Goal: Communication & Community: Answer question/provide support

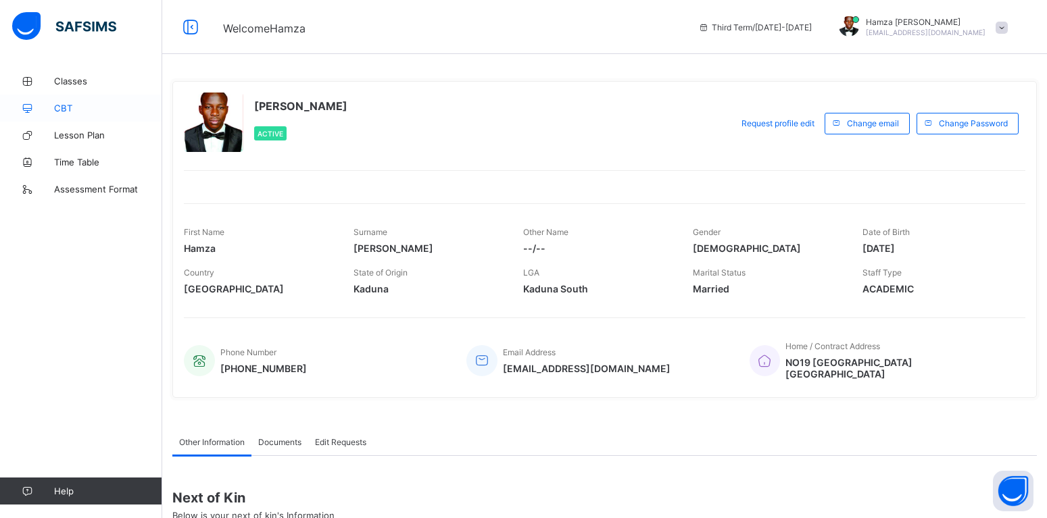
click at [68, 115] on link "CBT" at bounding box center [81, 108] width 162 height 27
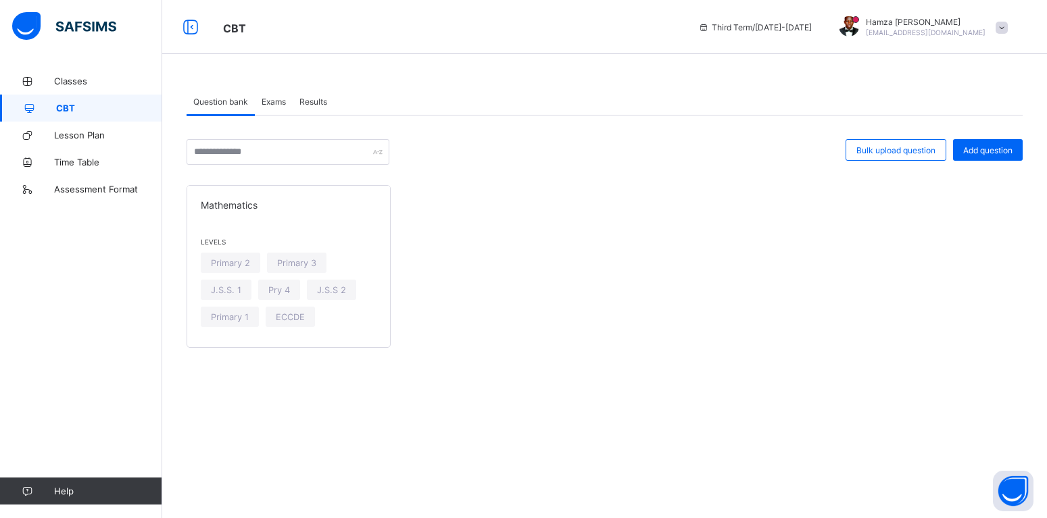
click at [282, 107] on div "Exams" at bounding box center [274, 101] width 38 height 27
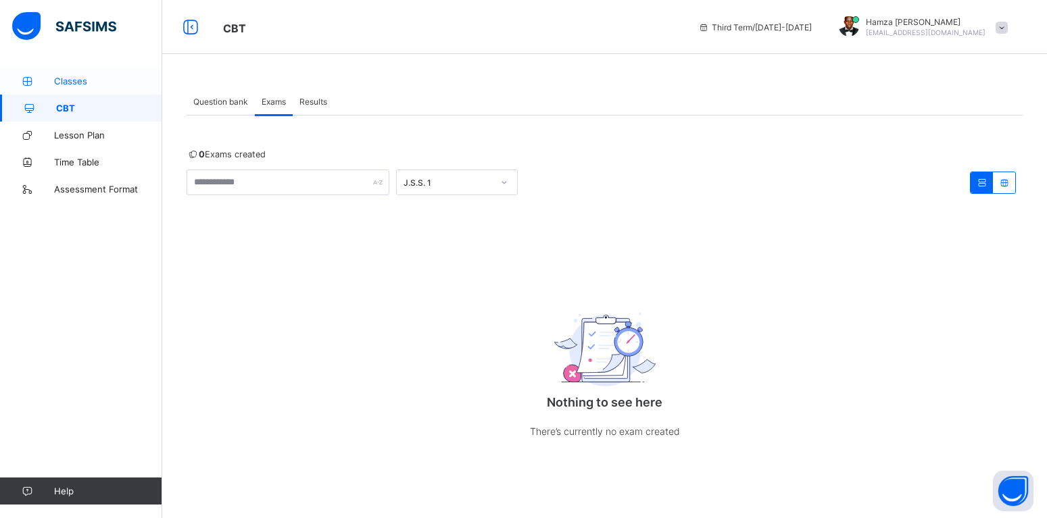
click at [83, 74] on link "Classes" at bounding box center [81, 81] width 162 height 27
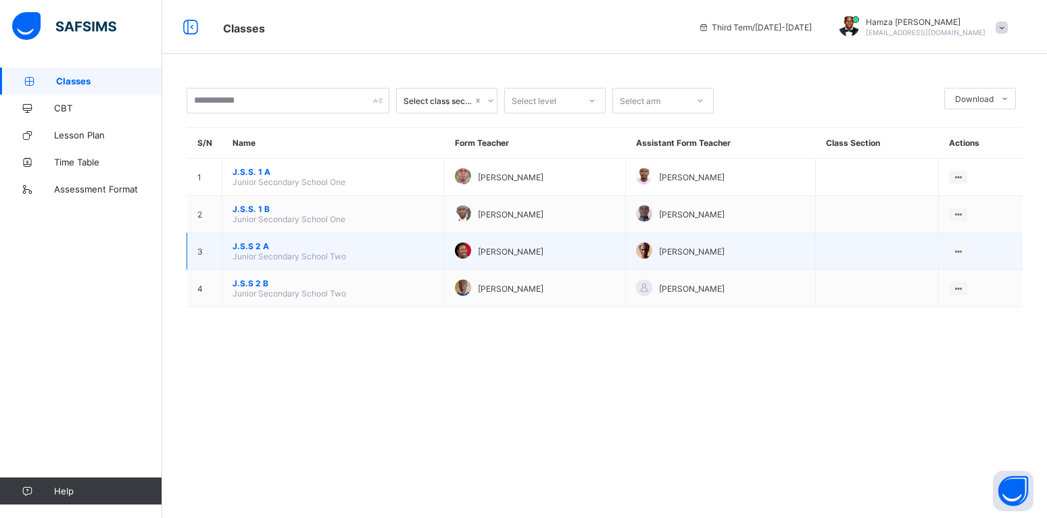
click at [252, 251] on span "J.S.S 2 A" at bounding box center [332, 246] width 201 height 10
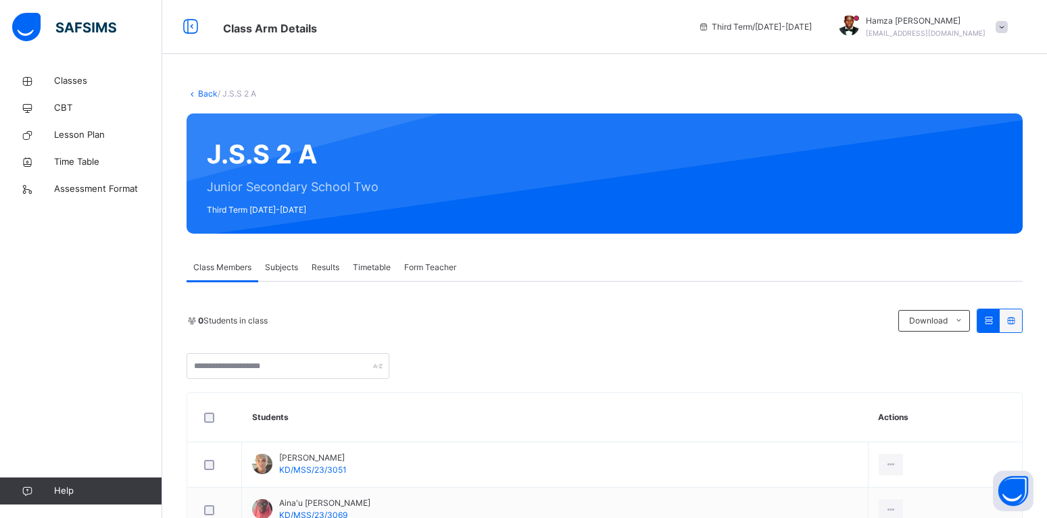
click at [291, 258] on div "Subjects" at bounding box center [281, 267] width 47 height 27
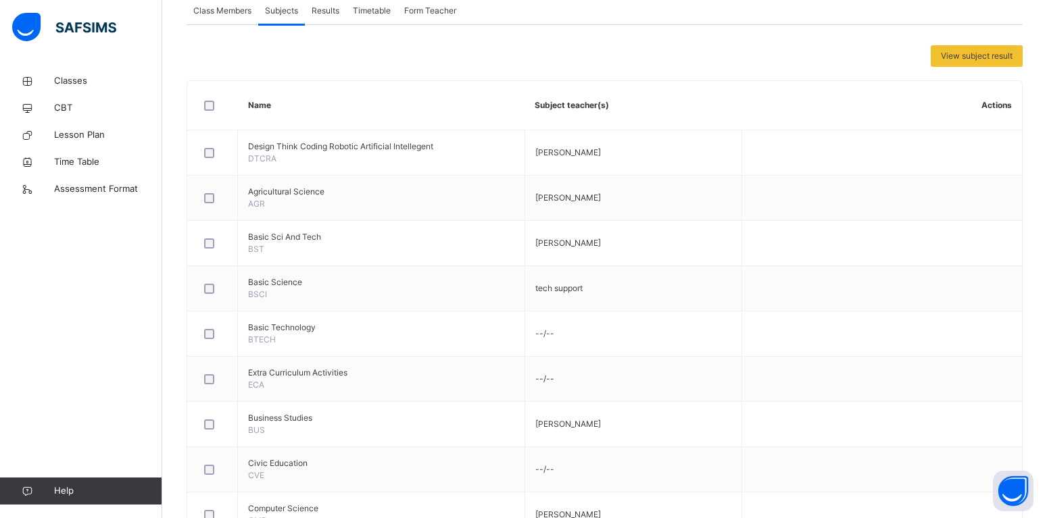
scroll to position [50, 0]
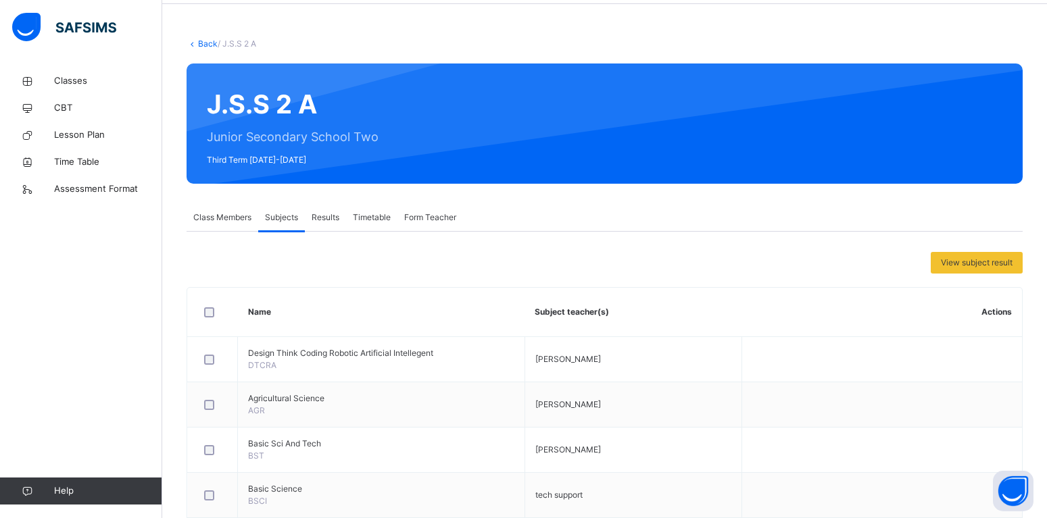
click at [323, 215] on span "Results" at bounding box center [325, 217] width 28 height 12
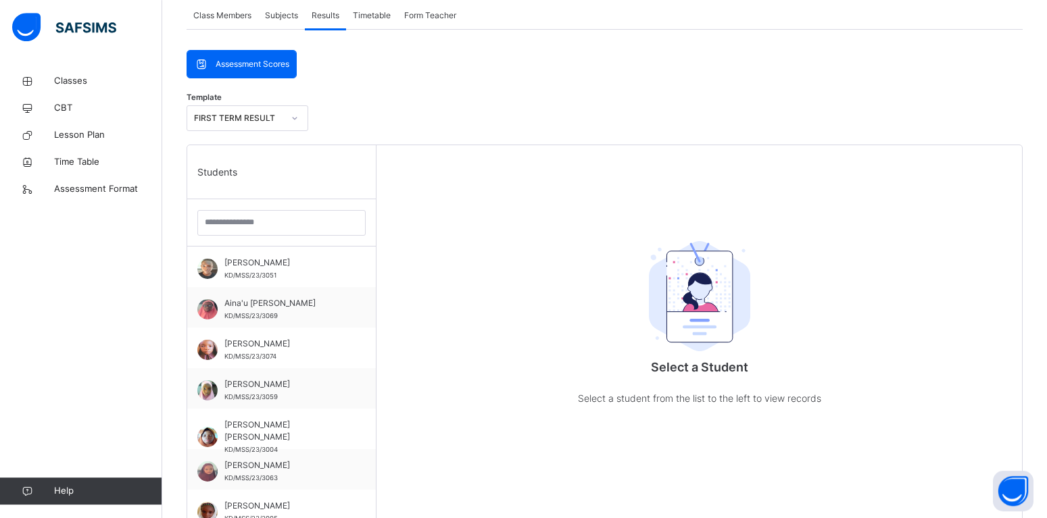
scroll to position [119, 0]
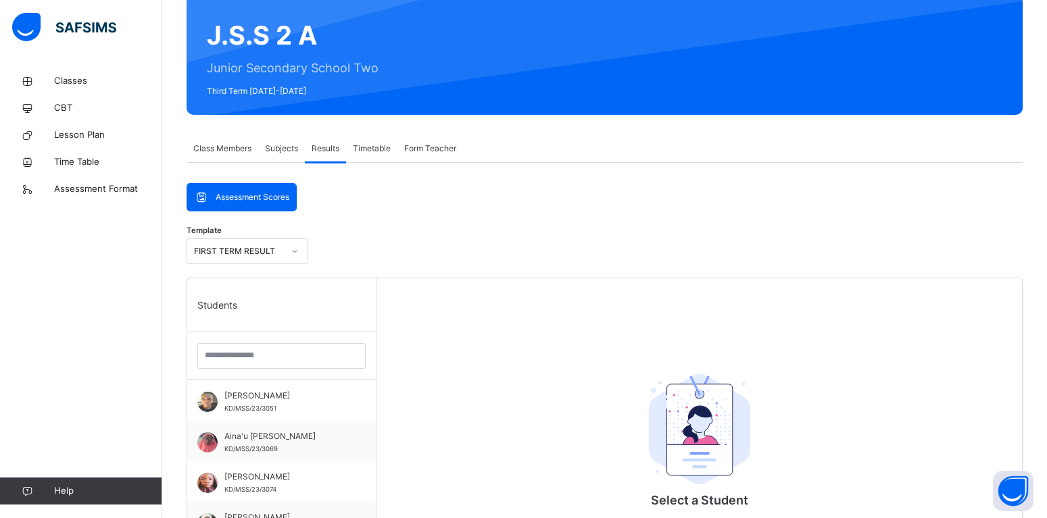
click at [374, 158] on div "Timetable" at bounding box center [371, 148] width 51 height 27
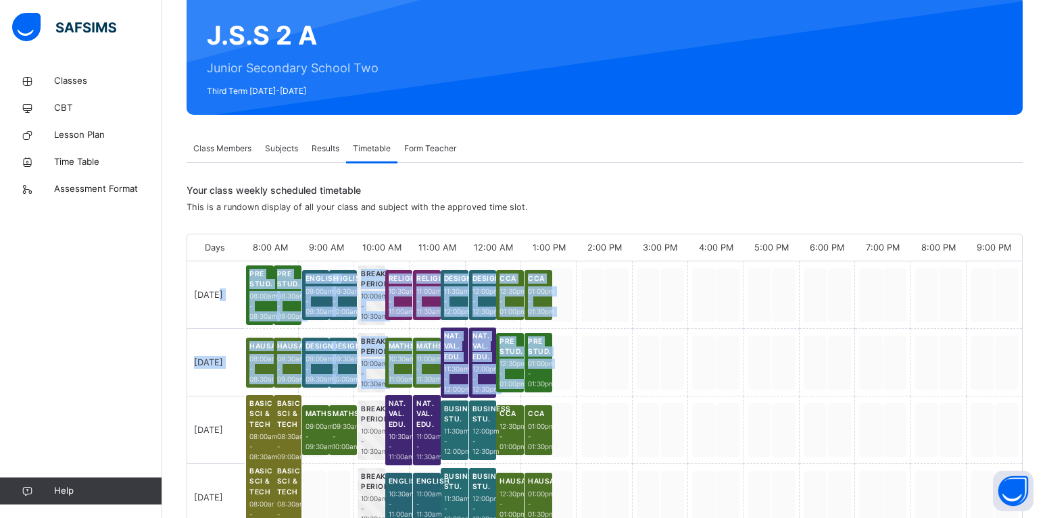
drag, startPoint x: 228, startPoint y: 276, endPoint x: 560, endPoint y: 369, distance: 344.4
click at [560, 369] on div "Days 8:00 AM 9:00 AM 10:00 AM 11:00 AM 12:00 AM 1:00 PM 2:00 PM 3:00 PM 4:00 PM…" at bounding box center [604, 484] width 834 height 500
click at [622, 348] on div at bounding box center [603, 363] width 55 height 68
click at [608, 349] on div at bounding box center [603, 363] width 55 height 68
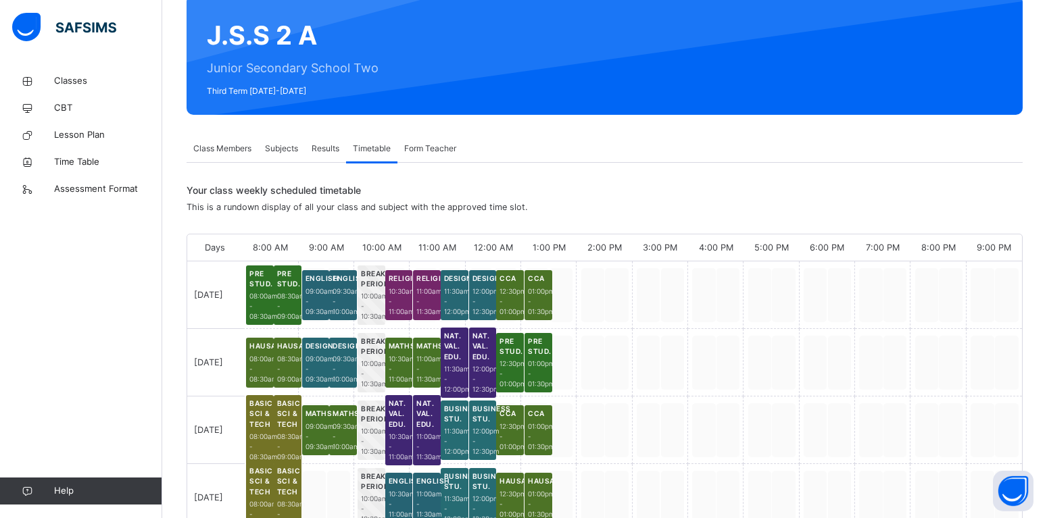
click at [534, 207] on div "Your class weekly scheduled timetable This is a rundown display of all your cla…" at bounding box center [600, 198] width 829 height 30
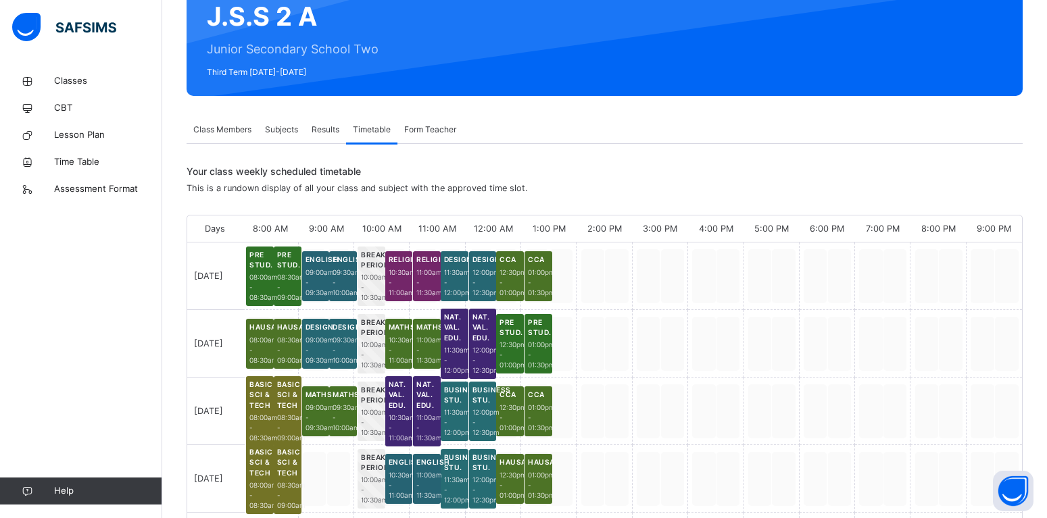
scroll to position [207, 0]
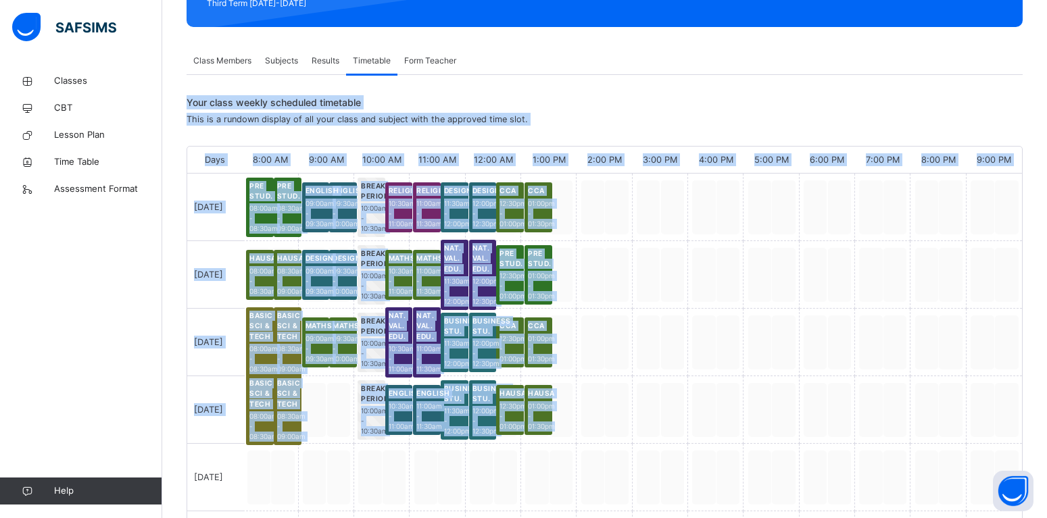
drag, startPoint x: 184, startPoint y: 106, endPoint x: 657, endPoint y: 426, distance: 571.2
click at [657, 424] on div "Back / J.S.S 2 A J.S.S 2 A Junior Secondary School Two Third Term [DATE]-[DATE]…" at bounding box center [604, 271] width 884 height 820
click at [652, 433] on div at bounding box center [659, 410] width 55 height 68
click at [610, 480] on div at bounding box center [603, 478] width 55 height 68
click at [526, 464] on div at bounding box center [548, 478] width 55 height 68
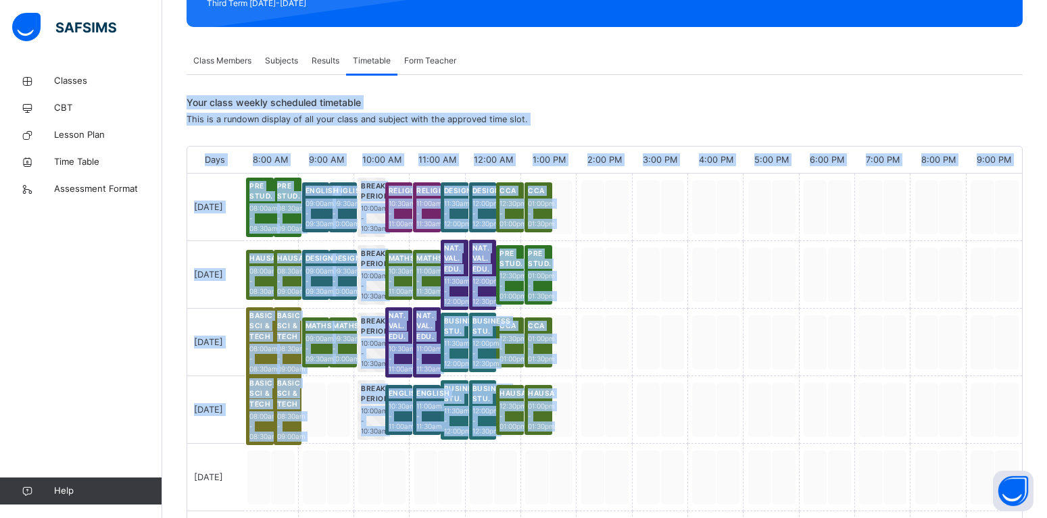
click at [570, 424] on div "Hausa 01:00pm - 01:30pm" at bounding box center [548, 410] width 55 height 68
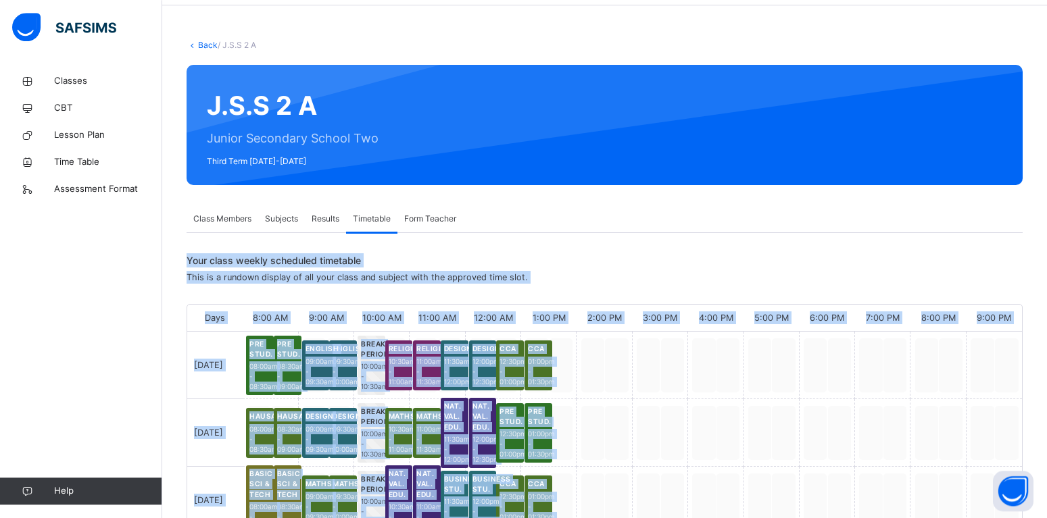
scroll to position [0, 0]
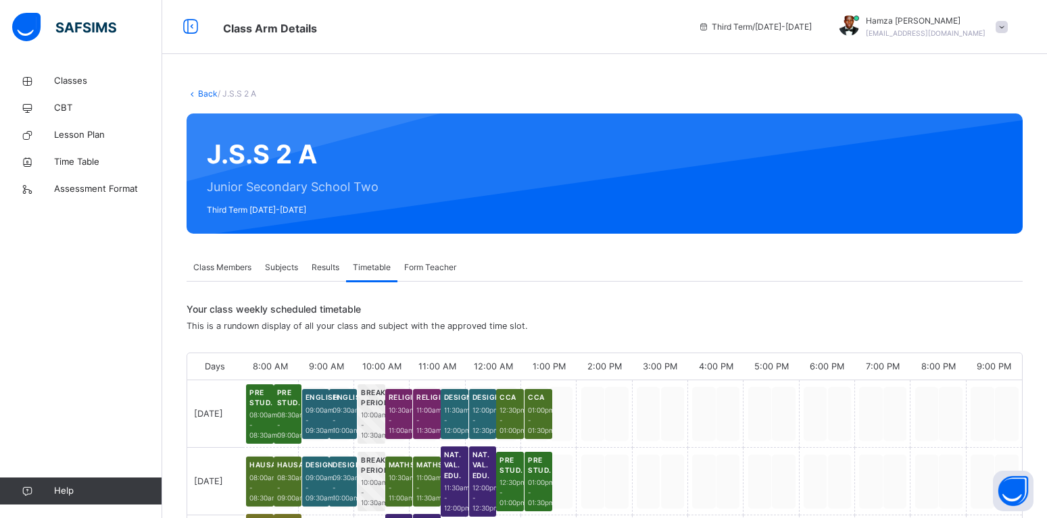
click at [592, 241] on div "Back / J.S.S 2 A J.S.S 2 A Junior Secondary School Two Third Term [DATE]-[DATE]…" at bounding box center [604, 478] width 884 height 820
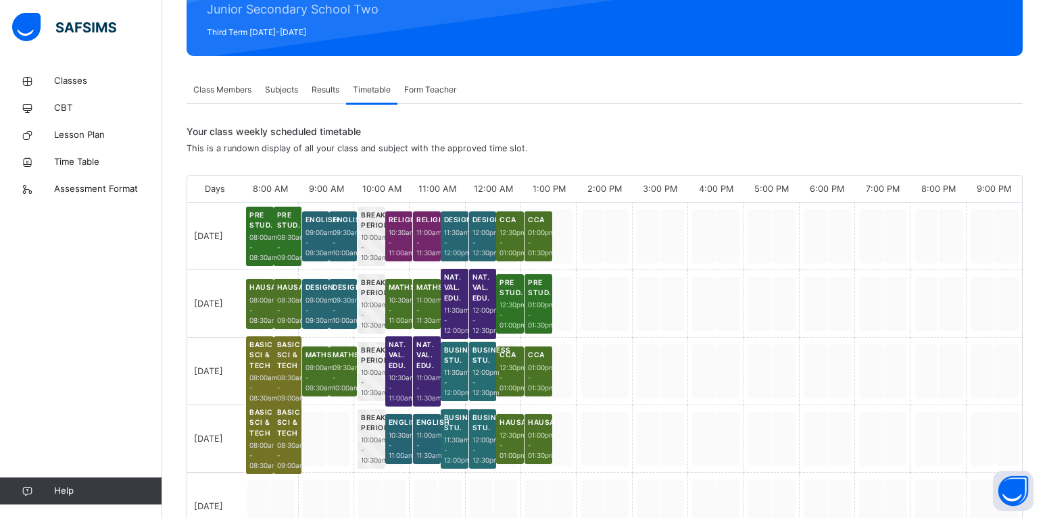
scroll to position [207, 0]
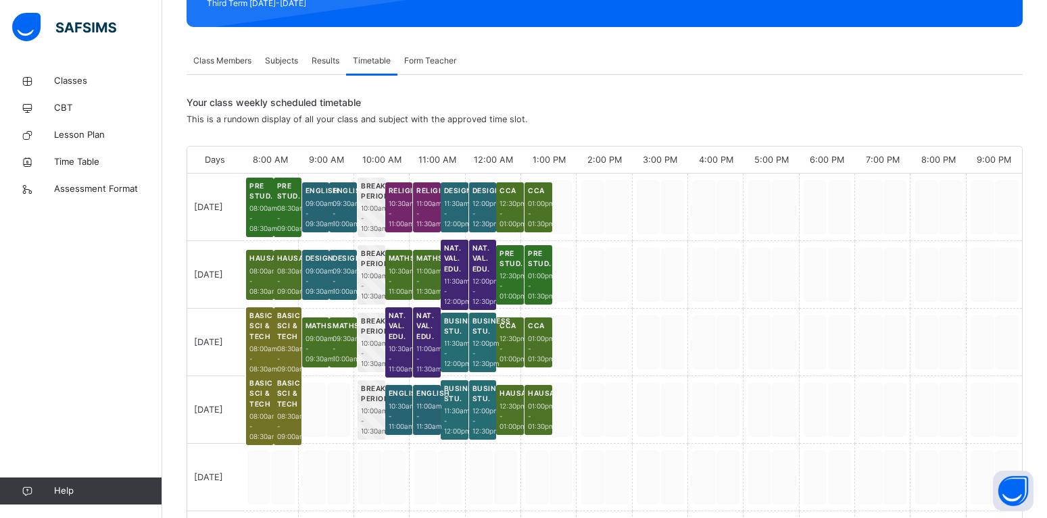
click at [645, 247] on div at bounding box center [659, 275] width 55 height 68
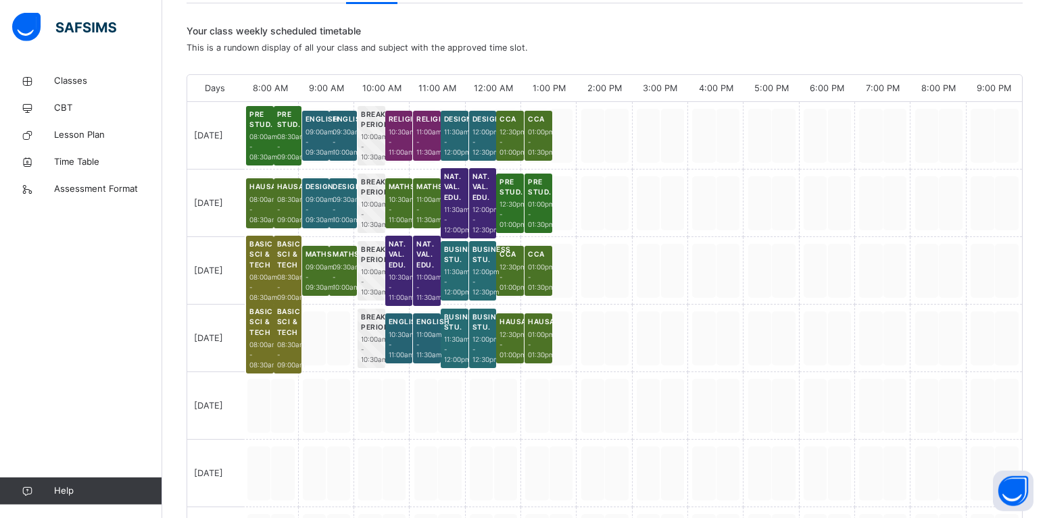
scroll to position [276, 0]
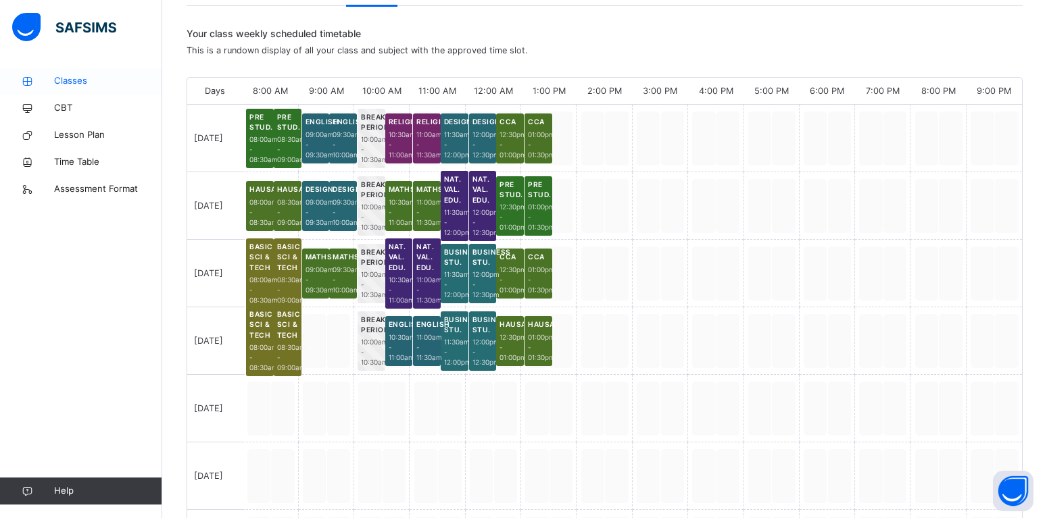
click at [82, 84] on span "Classes" at bounding box center [108, 81] width 108 height 14
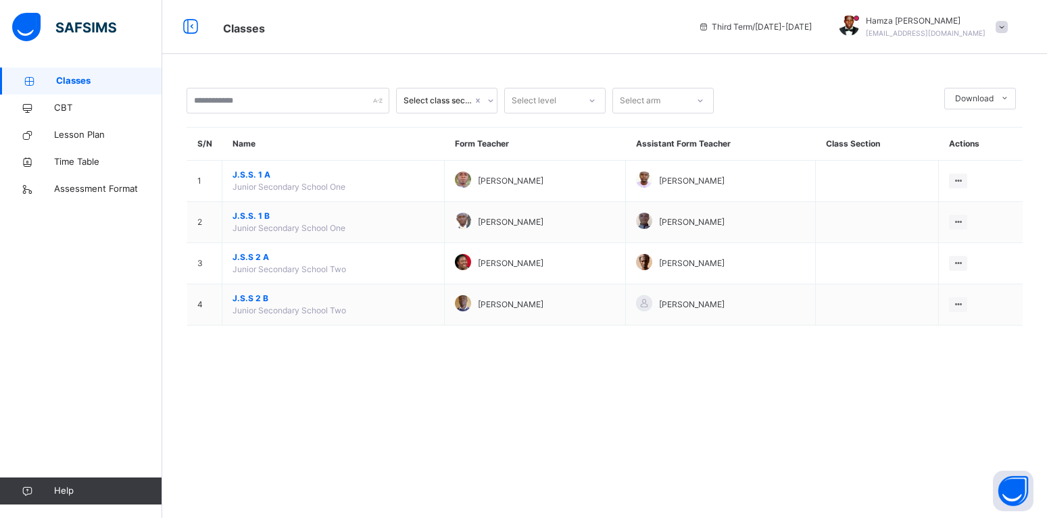
click at [294, 359] on div "Select class section Select level Select arm Download Pdf Report Excel Report S…" at bounding box center [604, 214] width 884 height 292
click at [68, 111] on span "CBT" at bounding box center [108, 108] width 108 height 14
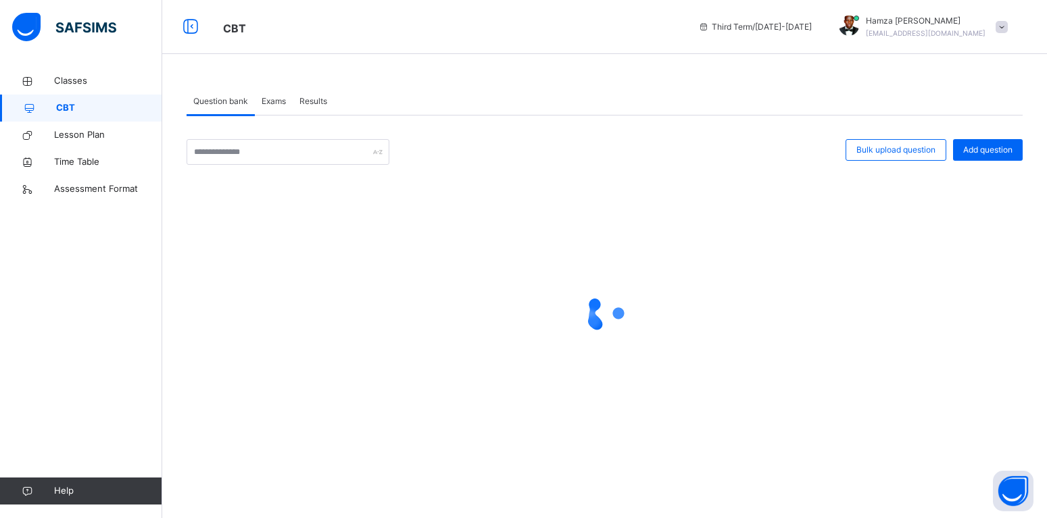
click at [274, 102] on span "Exams" at bounding box center [273, 101] width 24 height 12
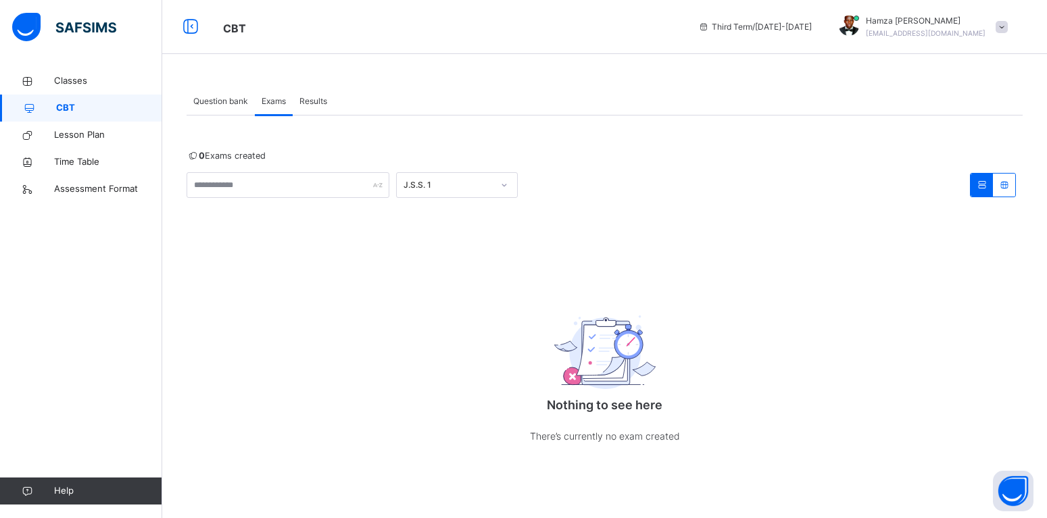
click at [312, 101] on span "Results" at bounding box center [313, 101] width 28 height 12
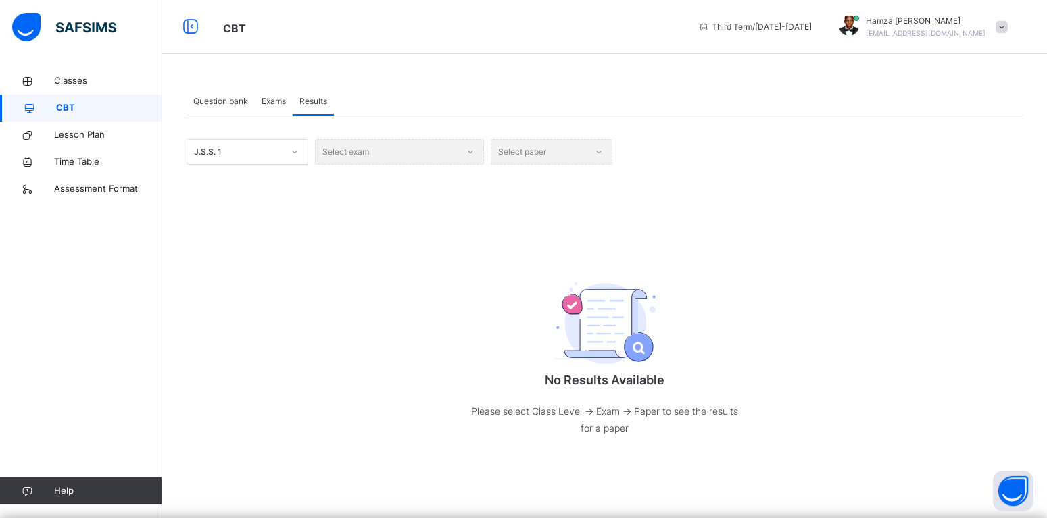
click at [283, 103] on span "Exams" at bounding box center [273, 101] width 24 height 12
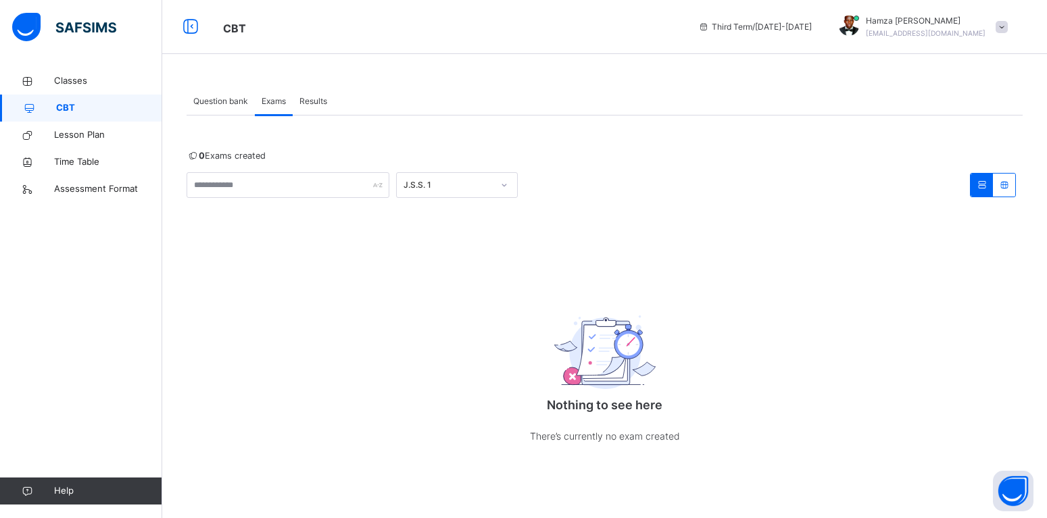
click at [236, 105] on span "Question bank" at bounding box center [220, 101] width 55 height 12
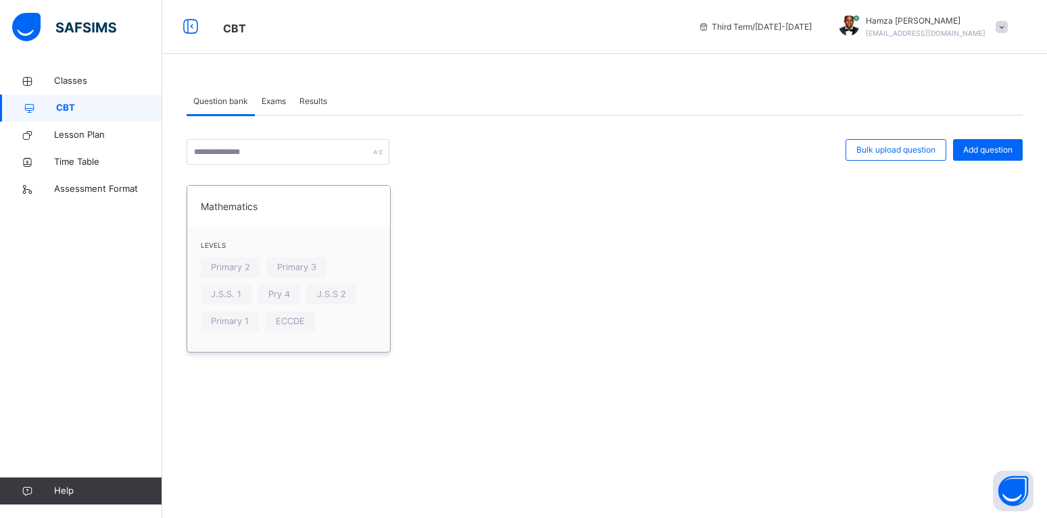
click at [230, 206] on span "Mathematics" at bounding box center [289, 206] width 176 height 14
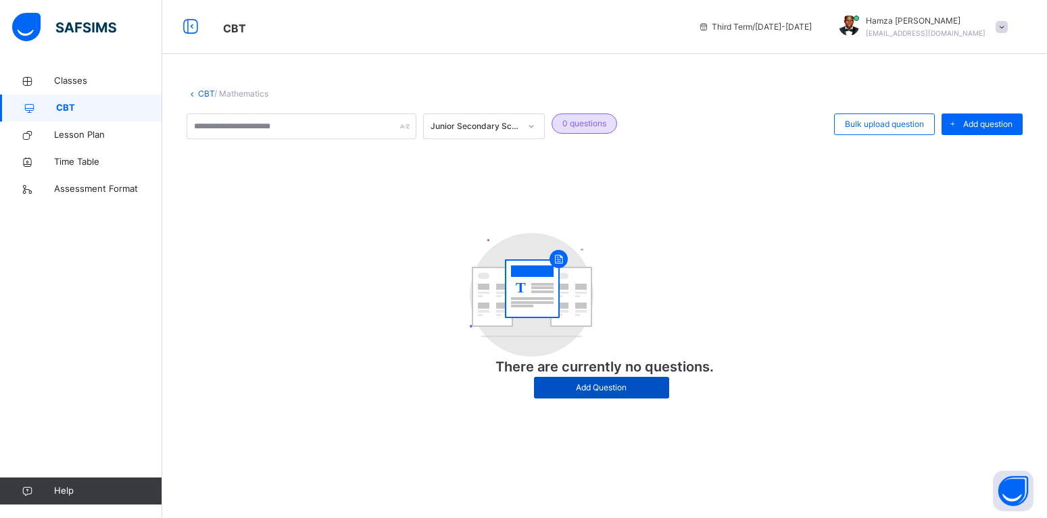
click at [607, 378] on div "Add Question" at bounding box center [601, 388] width 135 height 22
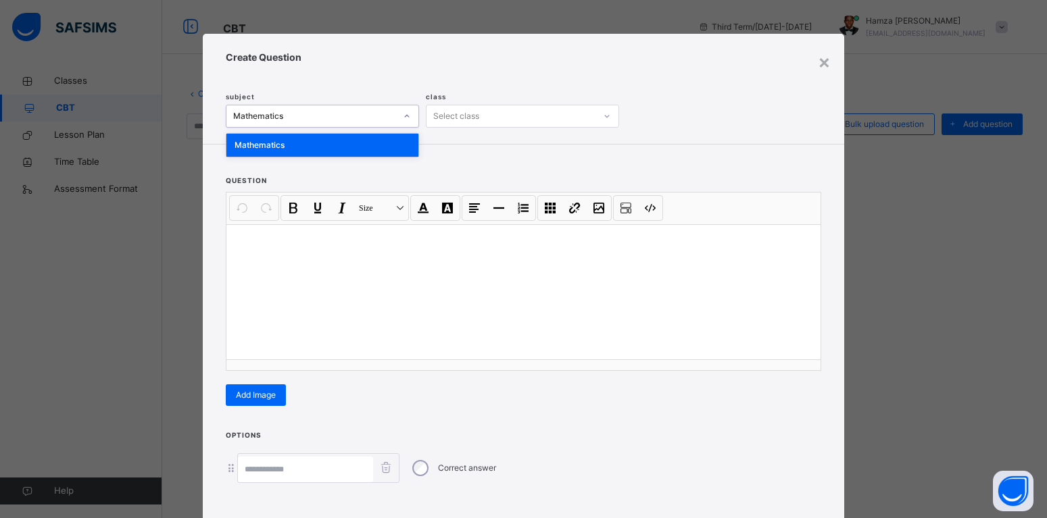
click at [288, 119] on div "Mathematics" at bounding box center [315, 116] width 164 height 12
click at [827, 59] on div "×" at bounding box center [824, 61] width 13 height 28
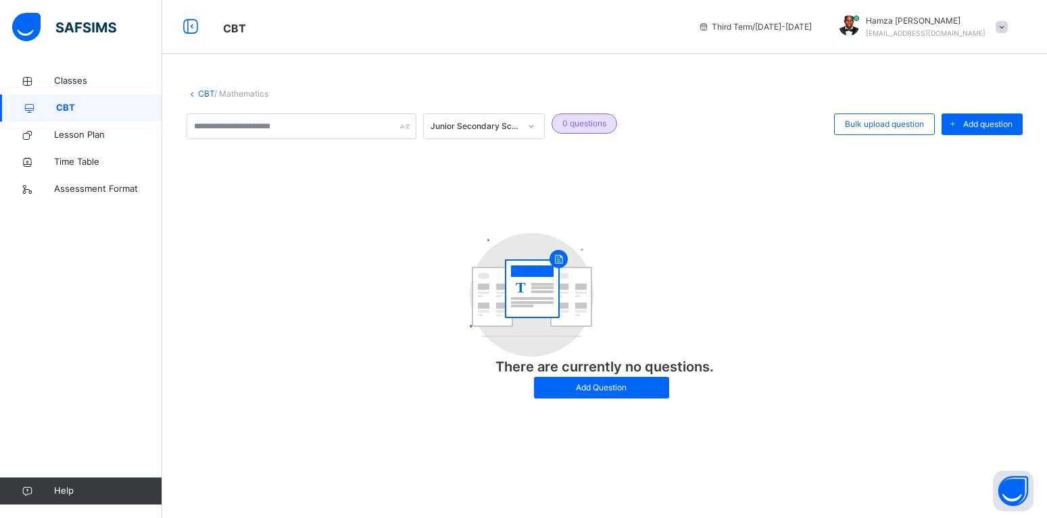
click at [536, 130] on div at bounding box center [531, 127] width 23 height 22
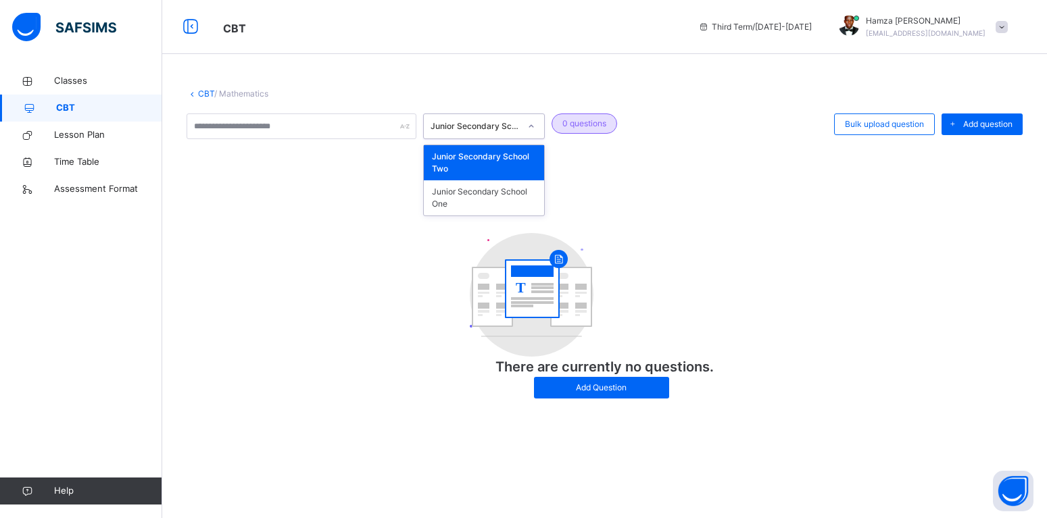
click at [480, 156] on div "Junior Secondary School Two" at bounding box center [484, 162] width 120 height 35
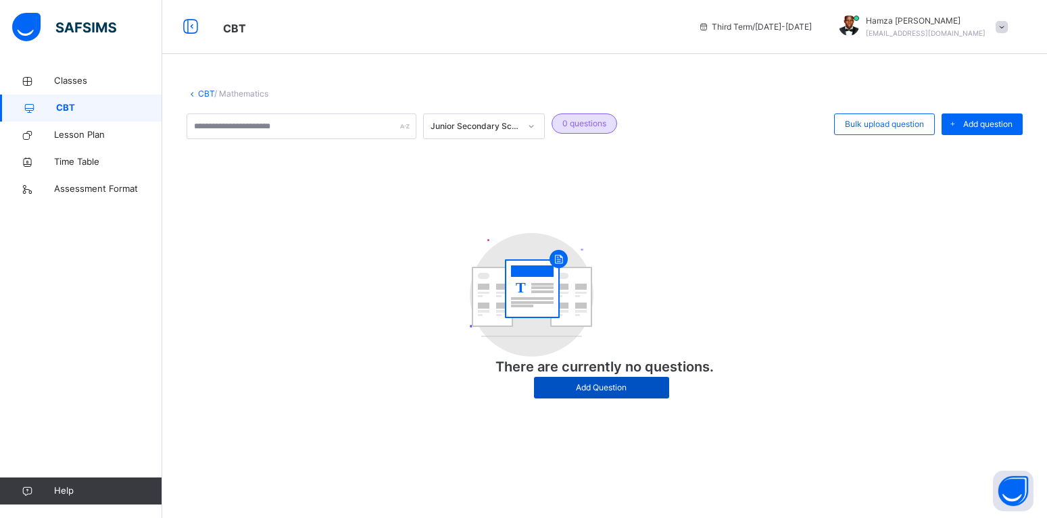
click at [633, 388] on span "Add Question" at bounding box center [601, 388] width 115 height 12
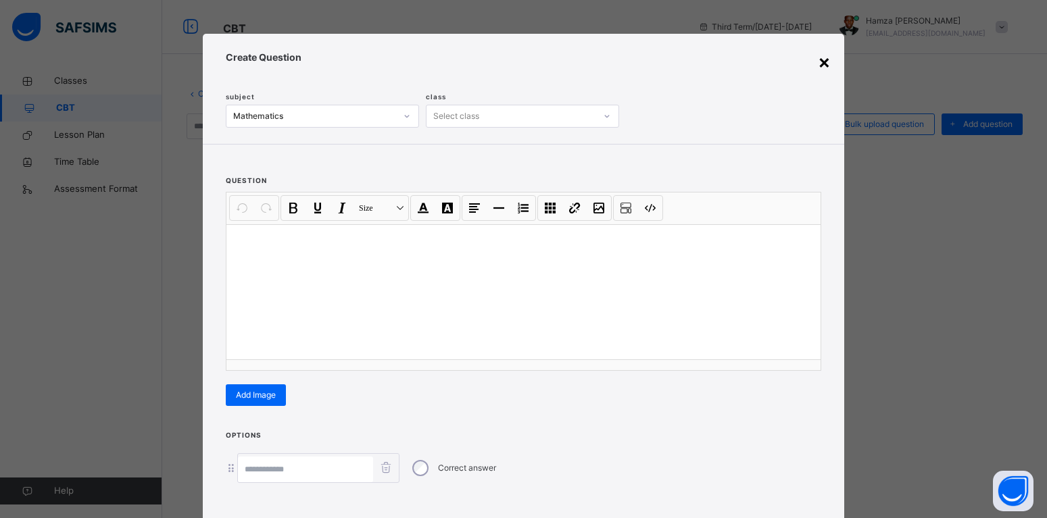
click at [827, 67] on div "×" at bounding box center [824, 61] width 13 height 28
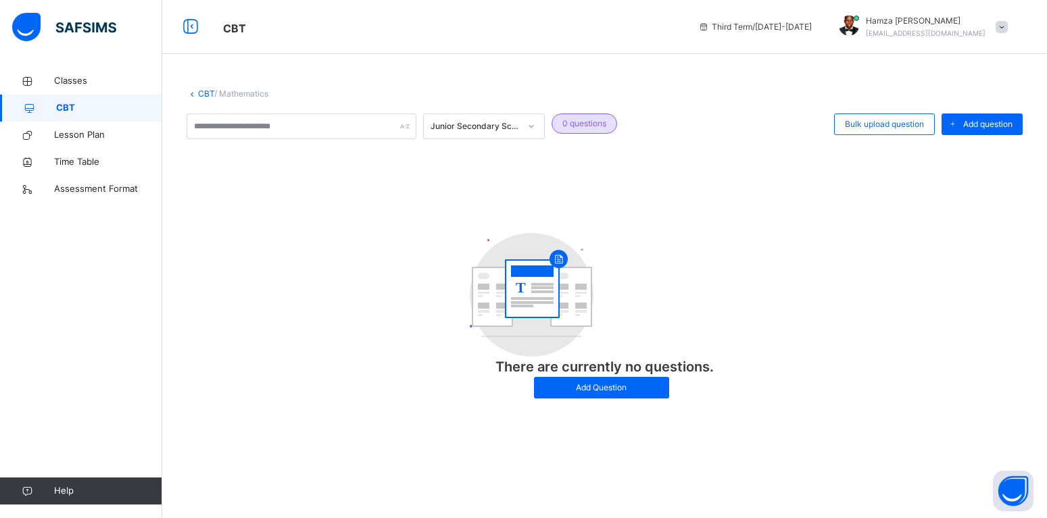
click at [302, 233] on div "T There are currently no questions. Add Question" at bounding box center [604, 316] width 836 height 193
click at [79, 86] on span "Classes" at bounding box center [108, 81] width 108 height 14
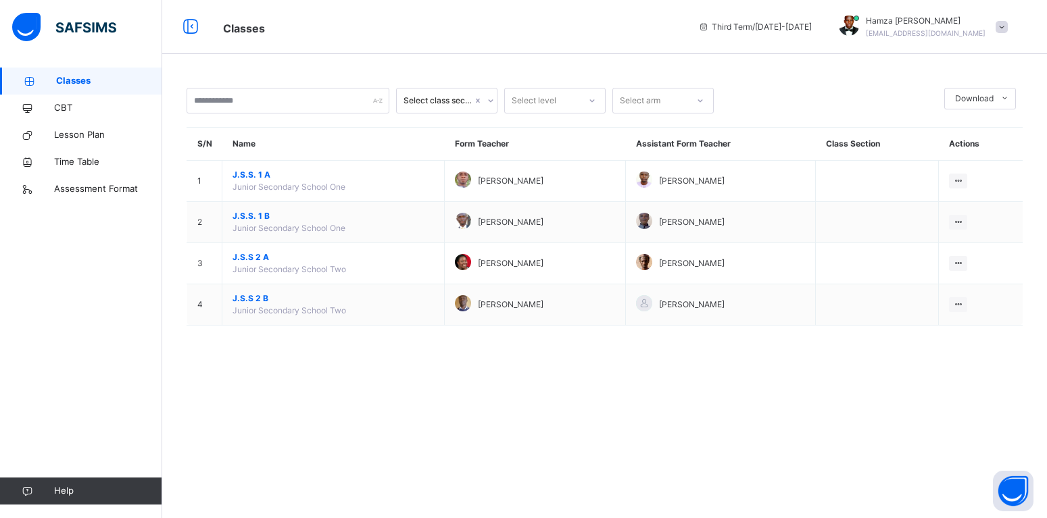
click at [991, 22] on div "Hamza Umar [EMAIL_ADDRESS][DOMAIN_NAME]" at bounding box center [919, 27] width 189 height 24
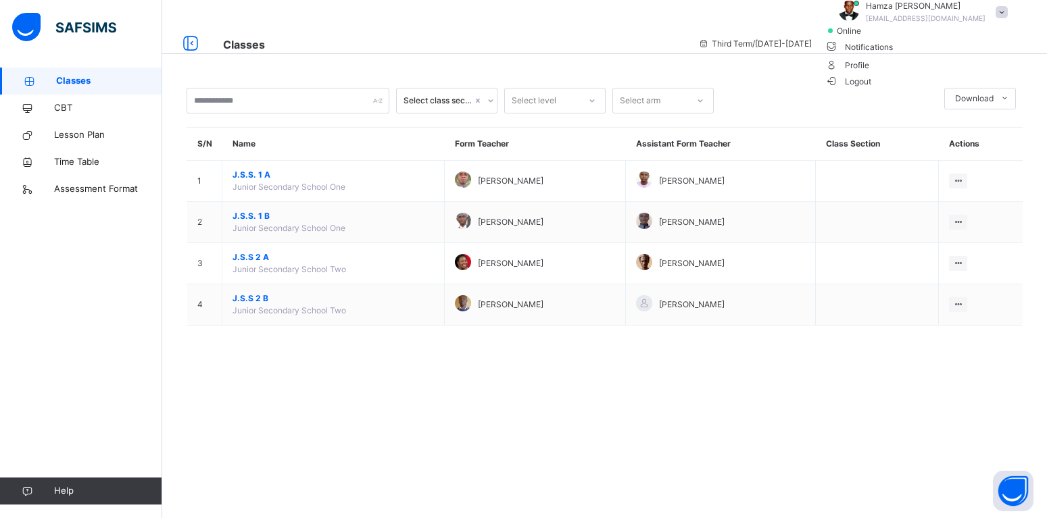
click at [872, 89] on span "Logout" at bounding box center [848, 81] width 47 height 14
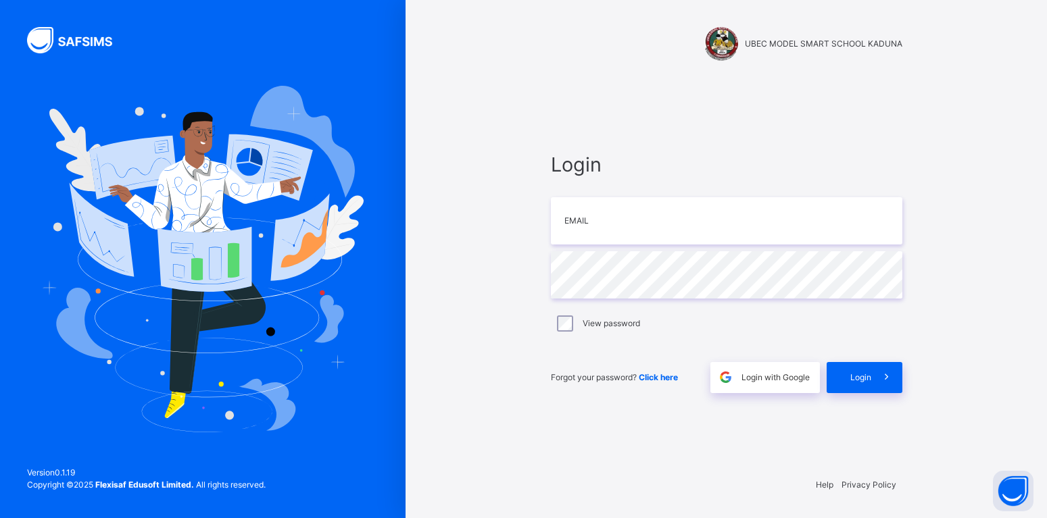
type input "**********"
